Goal: Information Seeking & Learning: Find specific page/section

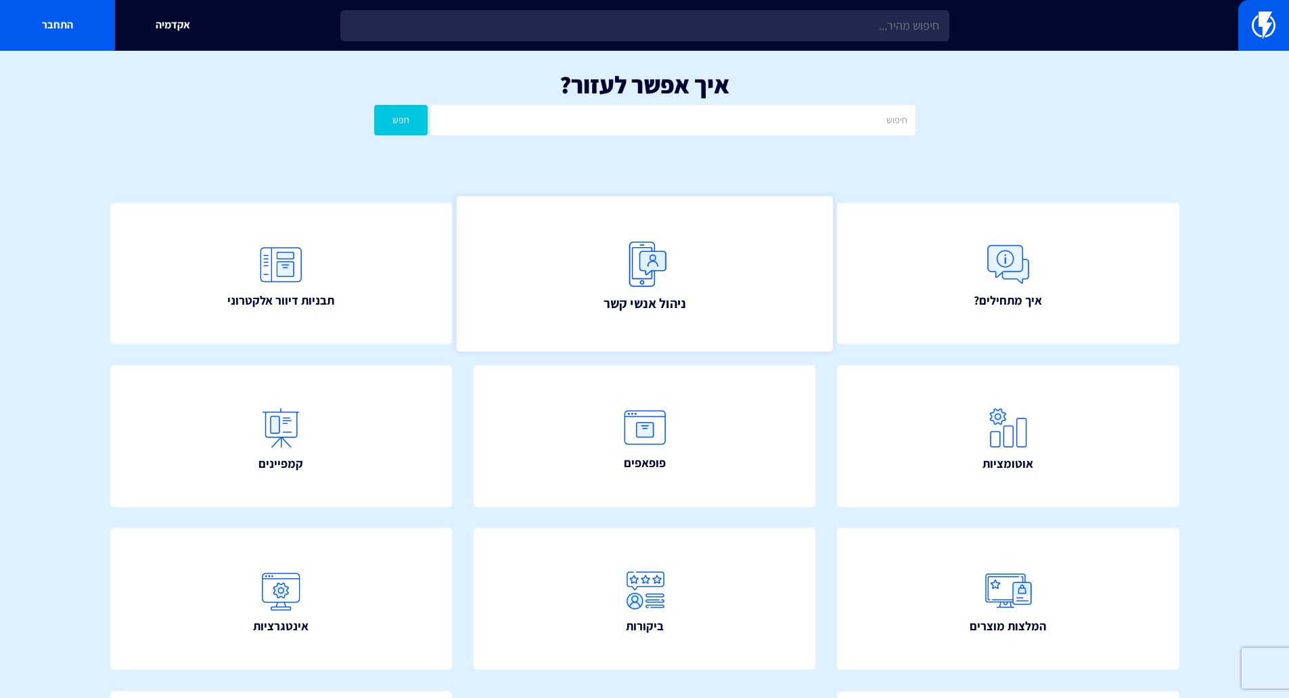
click at [589, 307] on link "ניהול אנשי קשר" at bounding box center [644, 274] width 376 height 156
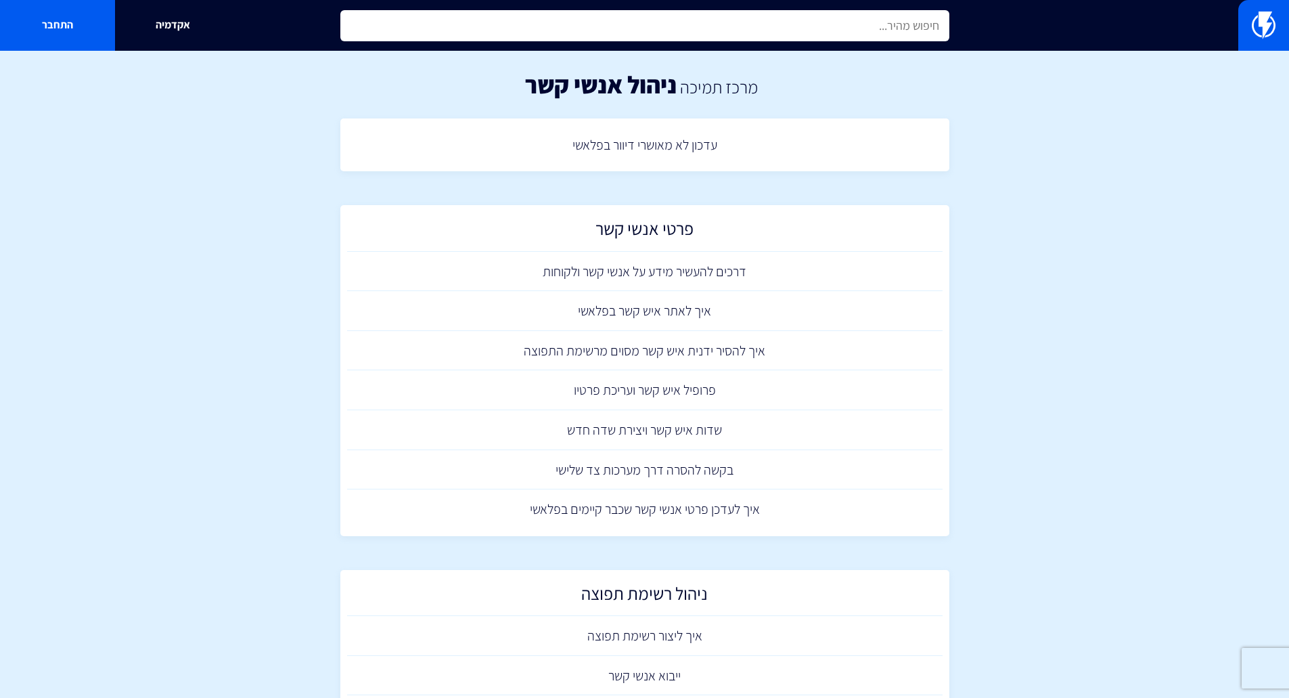
click at [679, 37] on input "text" at bounding box center [644, 25] width 609 height 31
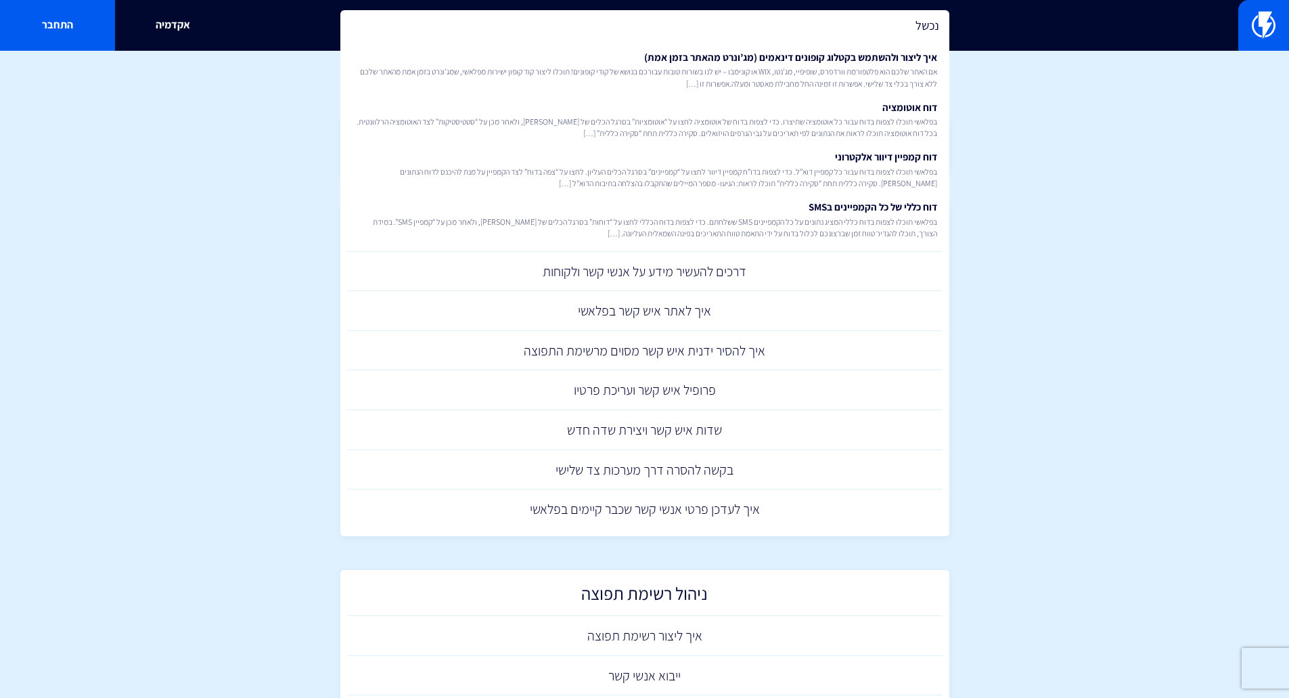
type input "נכשל"
